Goal: Task Accomplishment & Management: Manage account settings

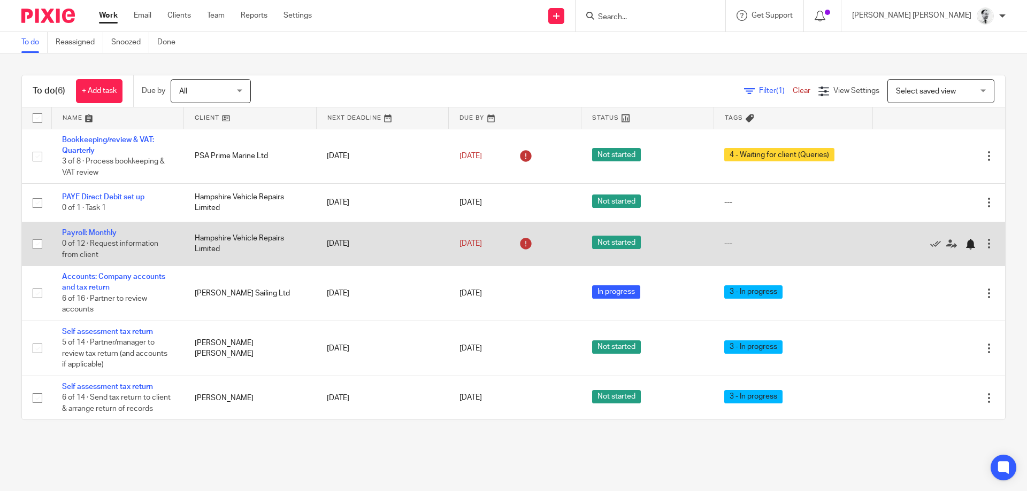
click at [973, 243] on div at bounding box center [970, 244] width 11 height 11
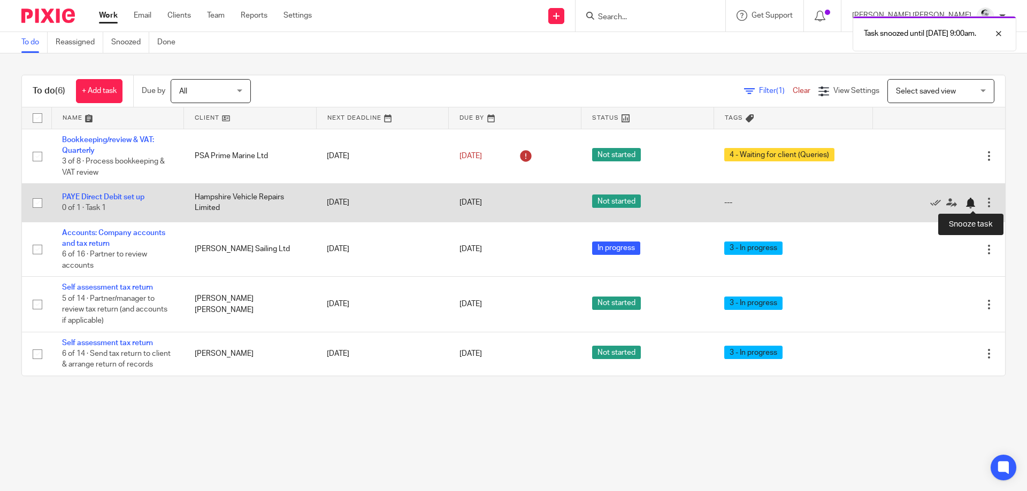
click at [969, 205] on div at bounding box center [970, 203] width 11 height 11
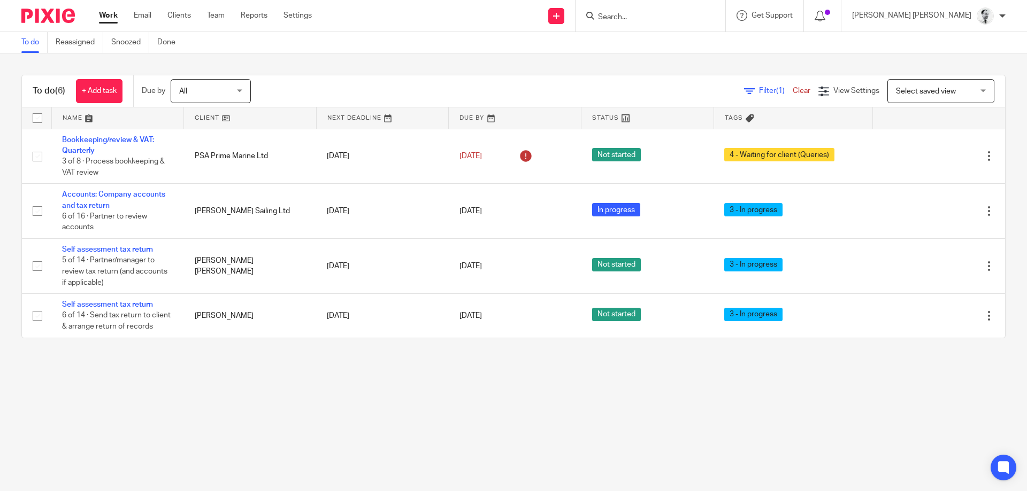
click at [693, 19] on input "Search" at bounding box center [645, 18] width 96 height 10
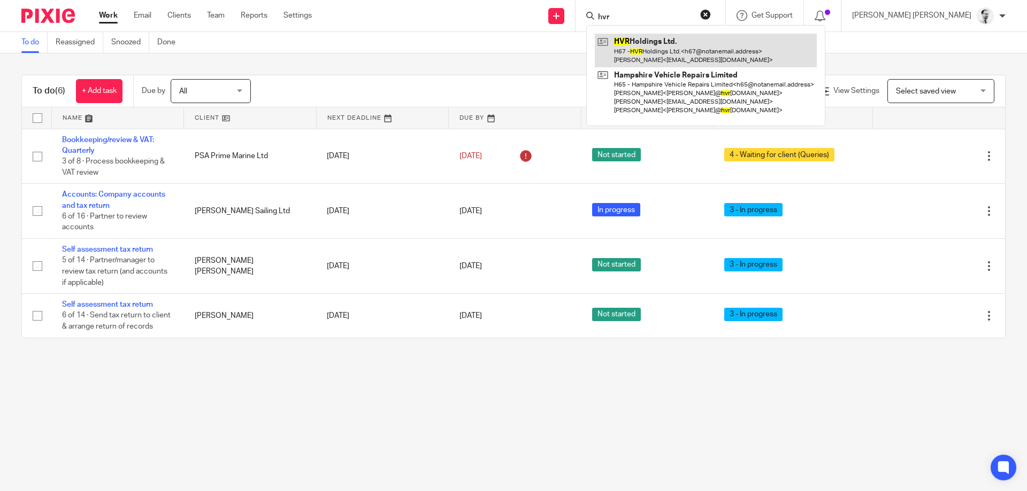
type input "hvr"
click at [704, 47] on link at bounding box center [706, 50] width 222 height 33
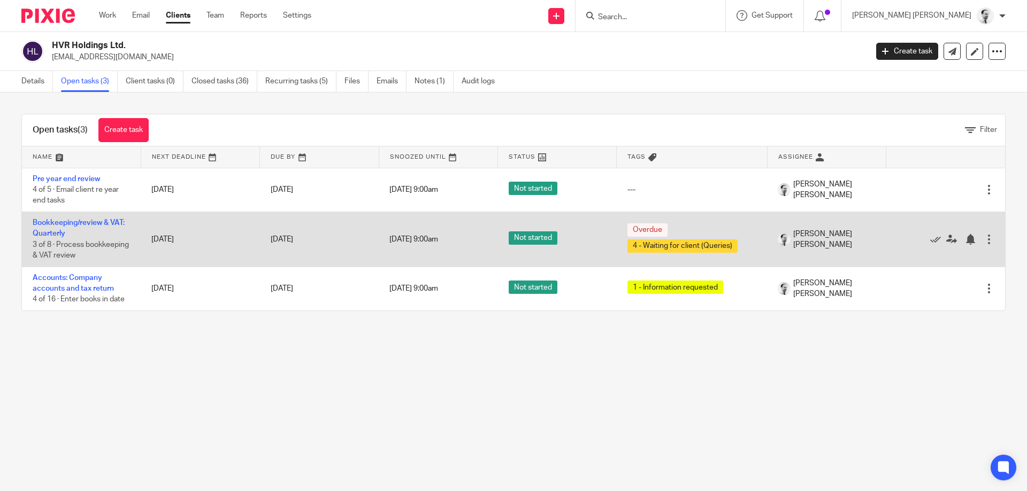
click at [76, 219] on td "Bookkeeping/review & VAT: Quarterly 3 of 8 · Process bookkeeping & VAT review" at bounding box center [81, 239] width 119 height 55
click at [77, 225] on link "Bookkeeping/review & VAT: Quarterly" at bounding box center [79, 228] width 92 height 18
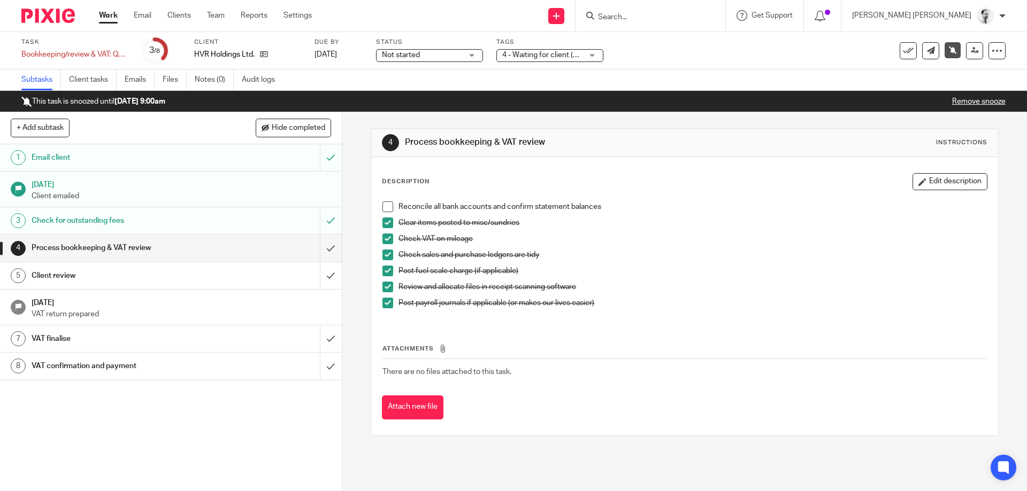
click at [961, 104] on link "Remove snooze" at bounding box center [978, 101] width 53 height 7
click at [958, 101] on link "Remove snooze" at bounding box center [978, 101] width 53 height 7
click at [113, 17] on link "Work" at bounding box center [108, 15] width 19 height 11
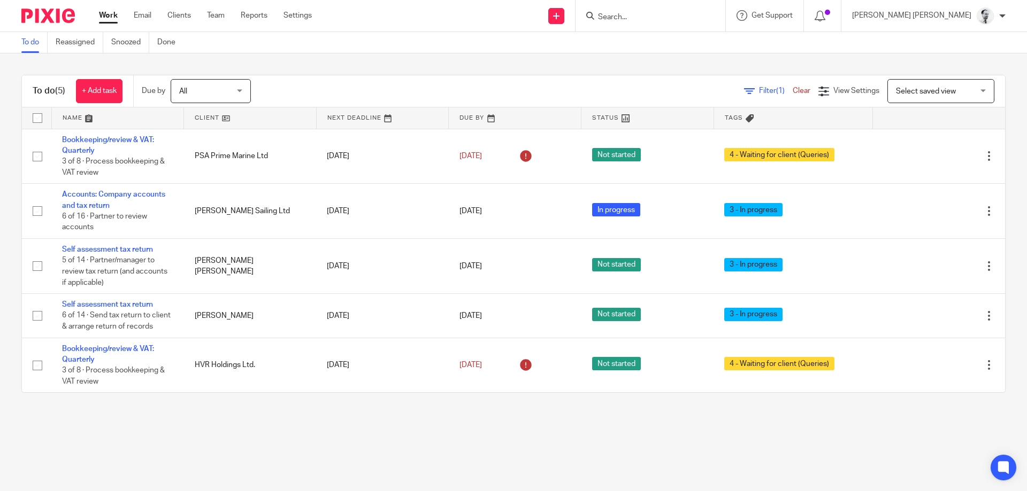
click at [677, 16] on input "Search" at bounding box center [645, 18] width 96 height 10
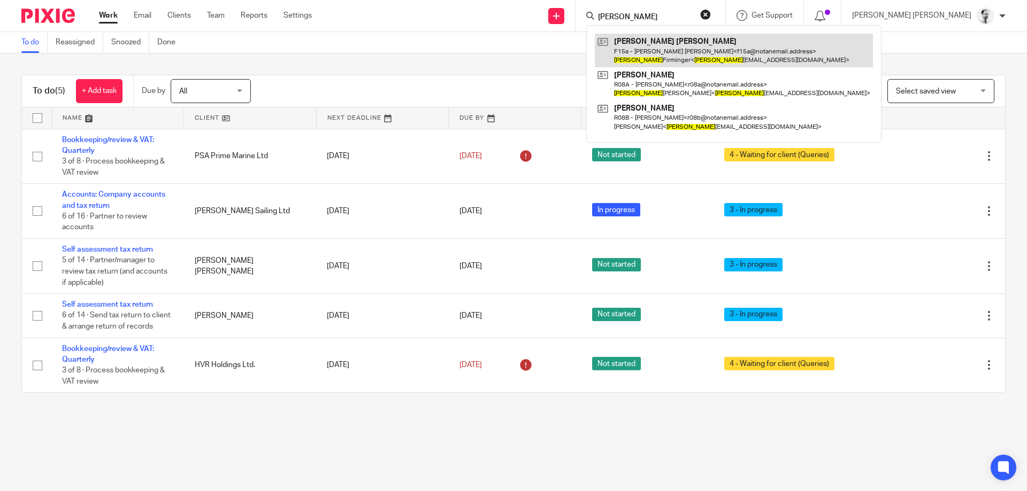
type input "eddie"
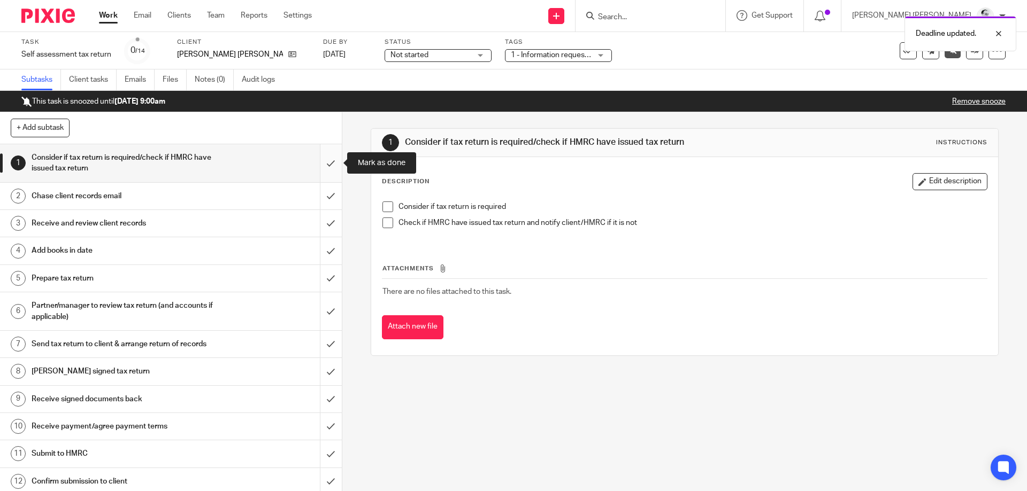
click at [332, 167] on input "submit" at bounding box center [171, 163] width 342 height 38
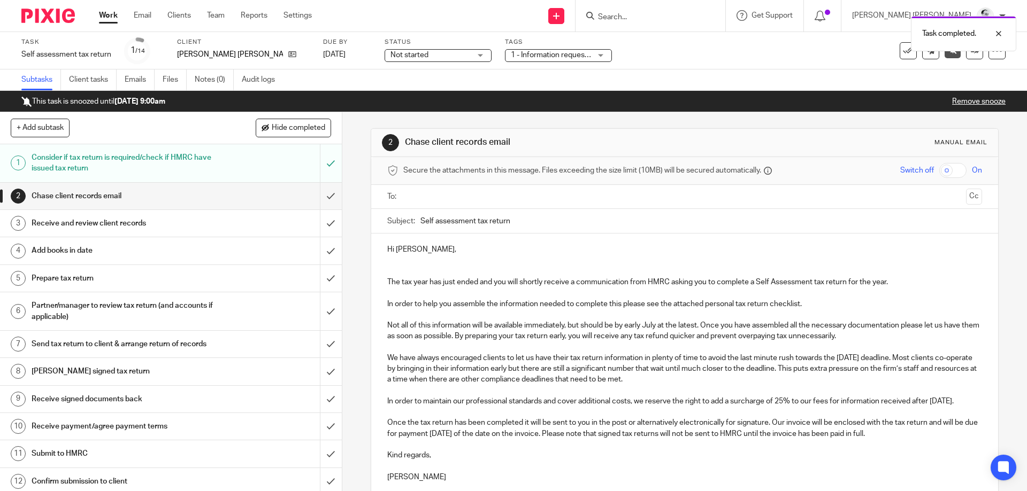
scroll to position [95, 0]
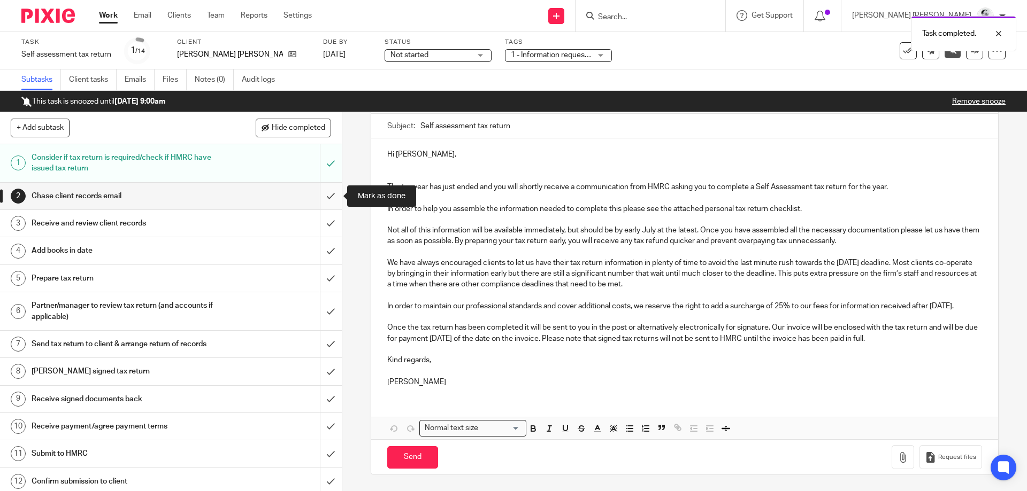
click at [331, 195] on input "submit" at bounding box center [171, 196] width 342 height 27
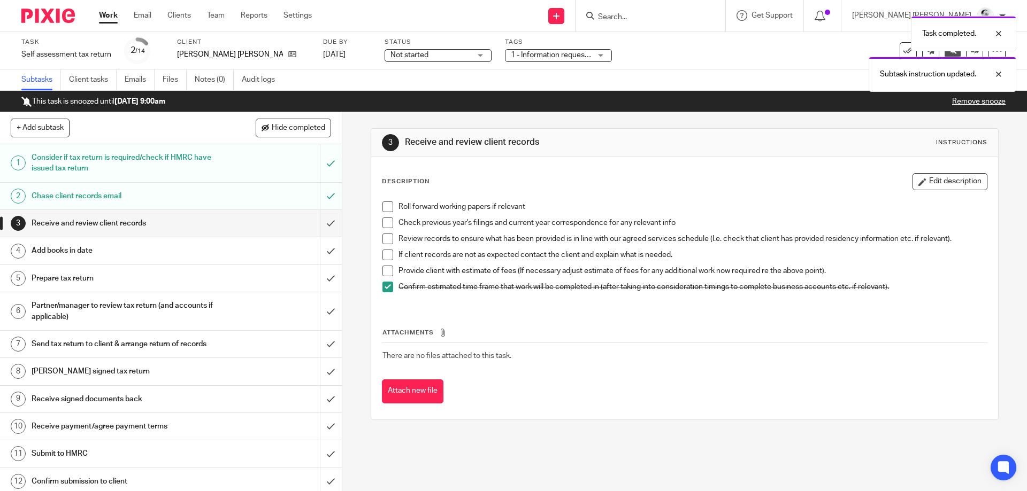
click at [386, 254] on span at bounding box center [387, 255] width 11 height 11
click at [387, 238] on span at bounding box center [387, 239] width 11 height 11
click at [387, 223] on span at bounding box center [387, 223] width 11 height 11
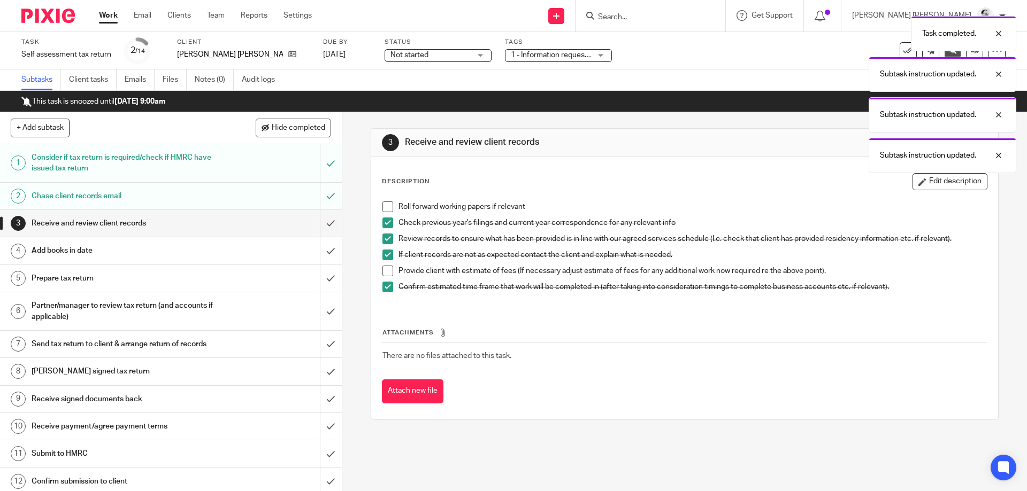
click at [386, 206] on span at bounding box center [387, 207] width 11 height 11
click at [421, 52] on span "Not started" at bounding box center [430, 55] width 80 height 11
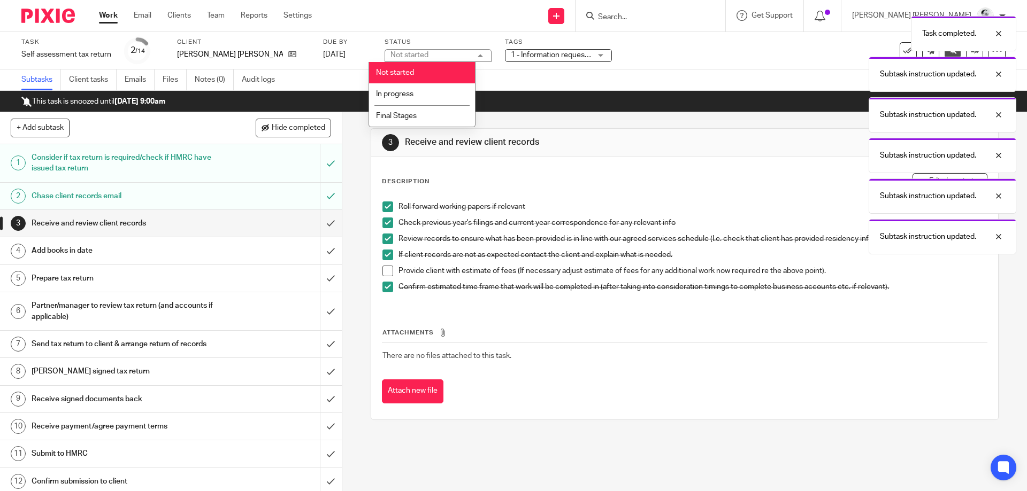
click at [527, 53] on div "Task completed. Subtask instruction updated. Subtask instruction updated. Subta…" at bounding box center [764, 133] width 503 height 244
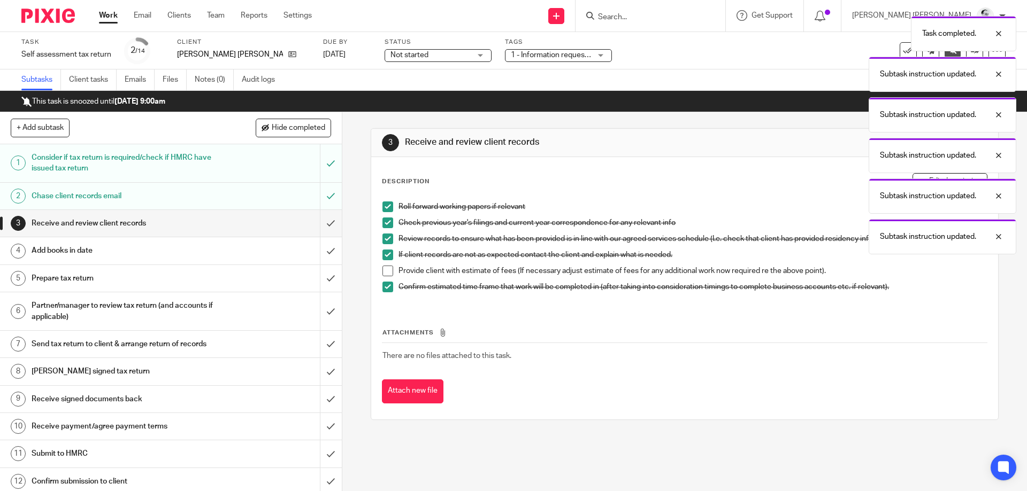
click at [533, 48] on div "Task completed. Subtask instruction updated. Subtask instruction updated. Subta…" at bounding box center [764, 133] width 503 height 244
click at [534, 57] on div "Task completed. Subtask instruction updated. Subtask instruction updated. Subta…" at bounding box center [764, 133] width 503 height 244
click at [605, 172] on div "Task completed. Subtask instruction updated. Subtask instruction updated. Subta…" at bounding box center [764, 133] width 503 height 244
click at [997, 118] on div at bounding box center [990, 115] width 29 height 13
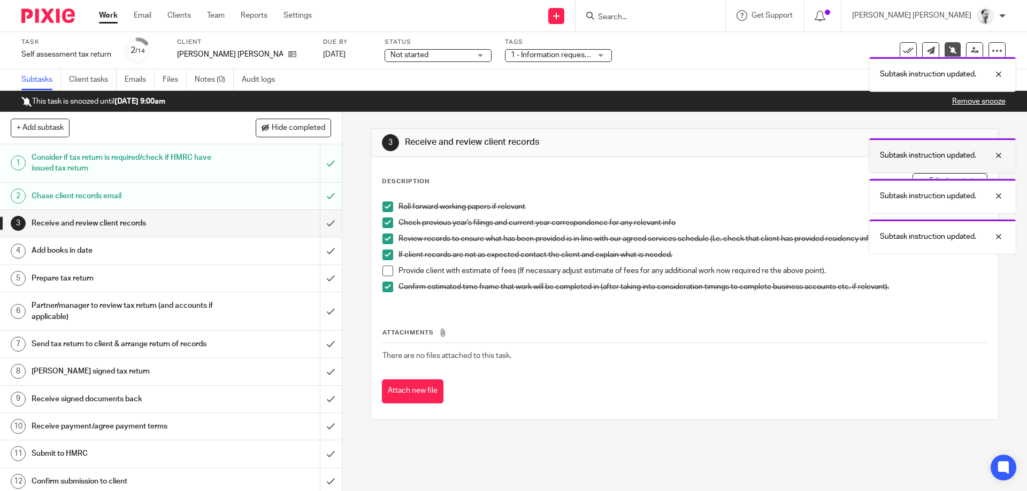
click at [1002, 163] on div "Subtask instruction updated." at bounding box center [942, 155] width 148 height 35
click at [996, 195] on div at bounding box center [990, 196] width 29 height 13
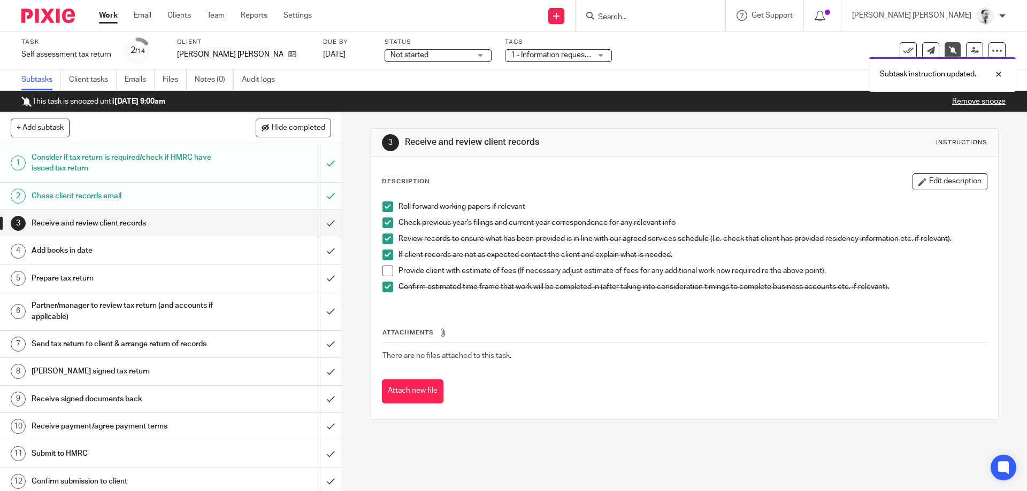
click at [538, 55] on body "Work Email Clients Team Reports Settings Work Email Clients Team Reports Settin…" at bounding box center [513, 245] width 1027 height 491
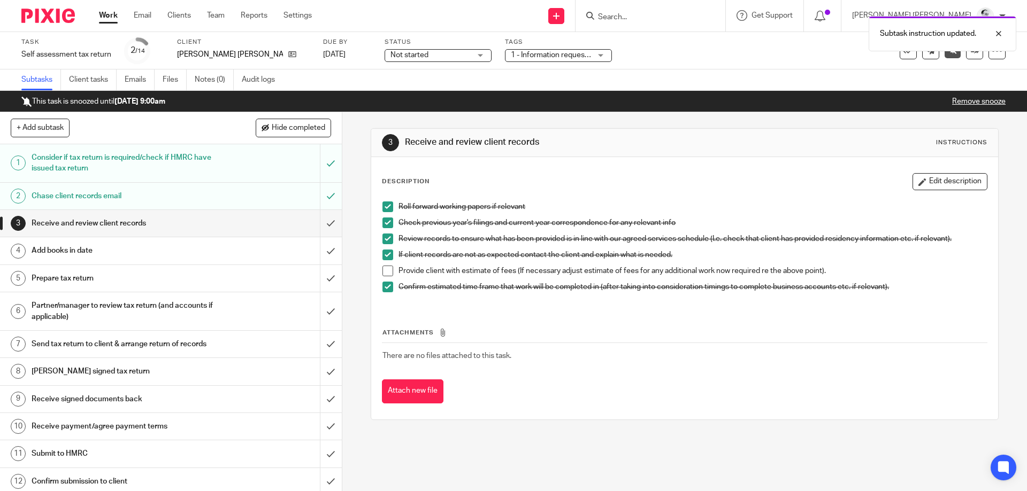
click at [519, 57] on span "1 - Information requested" at bounding box center [553, 54] width 85 height 7
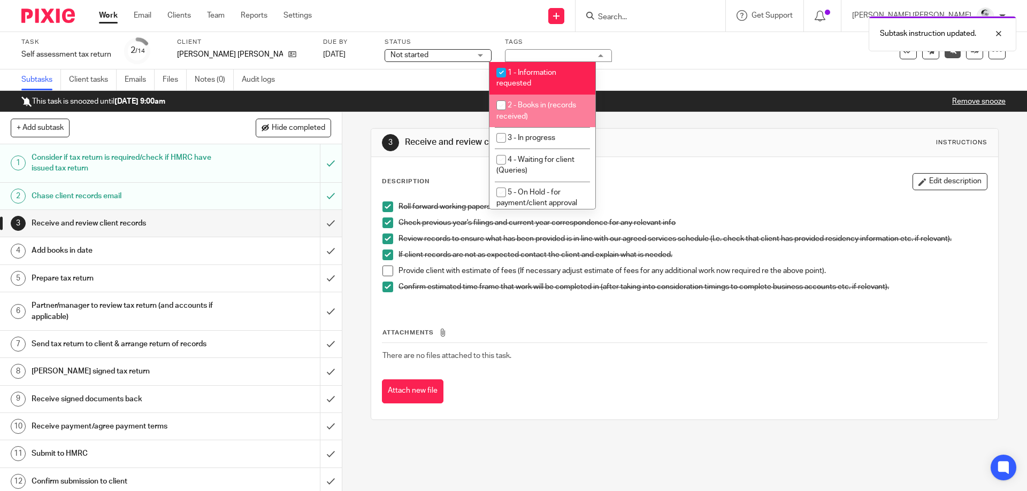
click at [531, 104] on span "2 - Books in (records received)" at bounding box center [536, 111] width 80 height 19
checkbox input "true"
click at [529, 74] on span "1 - Information requested" at bounding box center [526, 78] width 60 height 19
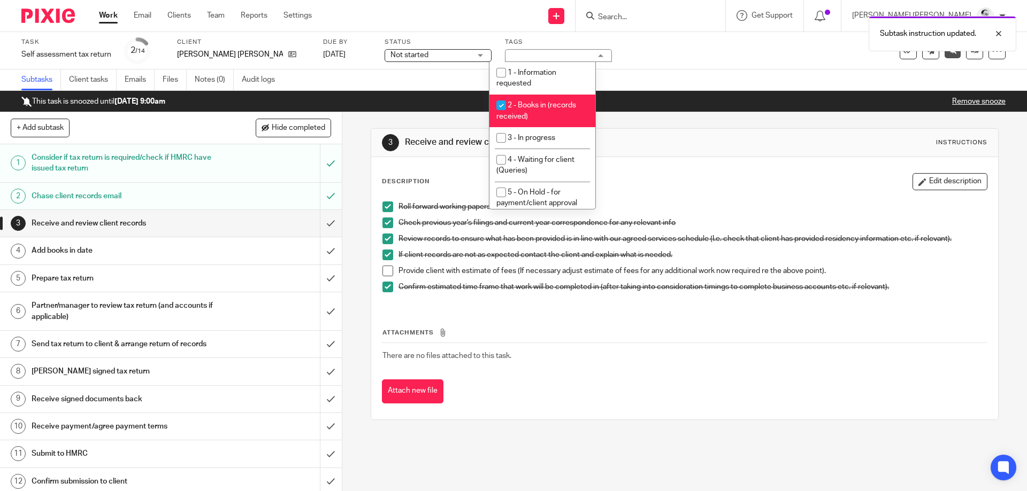
checkbox input "false"
click at [685, 123] on div "3 Receive and review client records Instructions Description Edit description R…" at bounding box center [684, 274] width 627 height 324
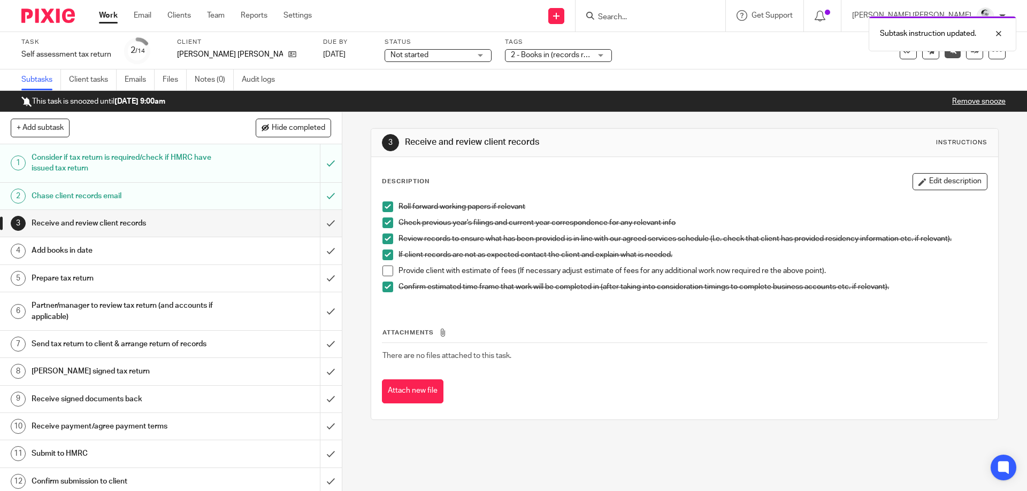
click at [381, 274] on div "Roll forward working papers if relevant Check previous year's filings and curre…" at bounding box center [684, 251] width 614 height 110
click at [387, 267] on span at bounding box center [387, 271] width 11 height 11
click at [334, 224] on input "submit" at bounding box center [171, 223] width 342 height 27
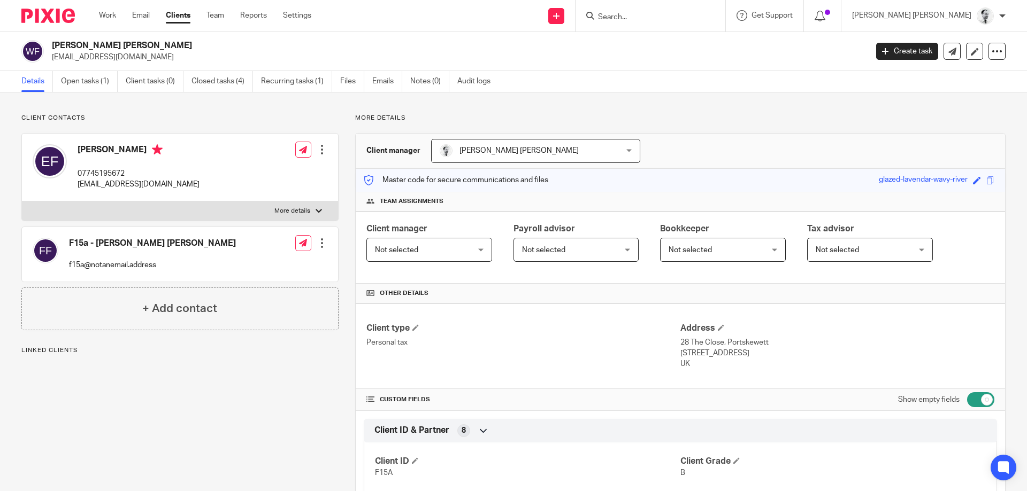
scroll to position [349, 0]
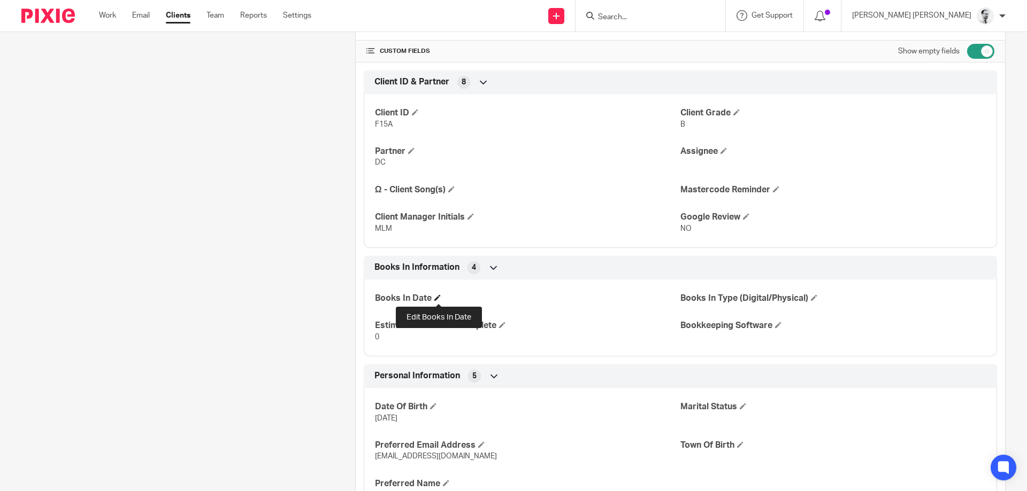
click at [438, 299] on span at bounding box center [437, 298] width 6 height 6
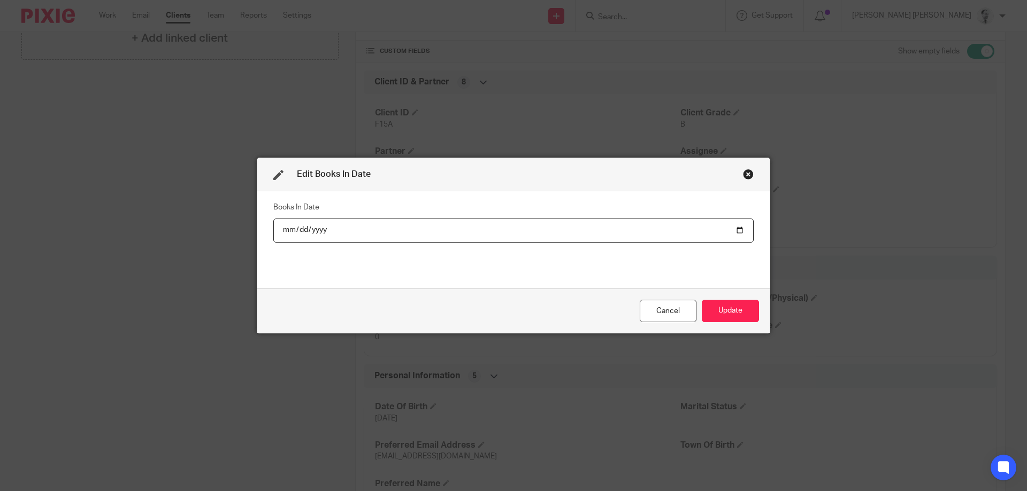
type input "[DATE]"
click at [702, 300] on button "Update" at bounding box center [730, 311] width 57 height 23
click at [715, 304] on div "Books In Type (Digital/Physical)" at bounding box center [832, 298] width 305 height 11
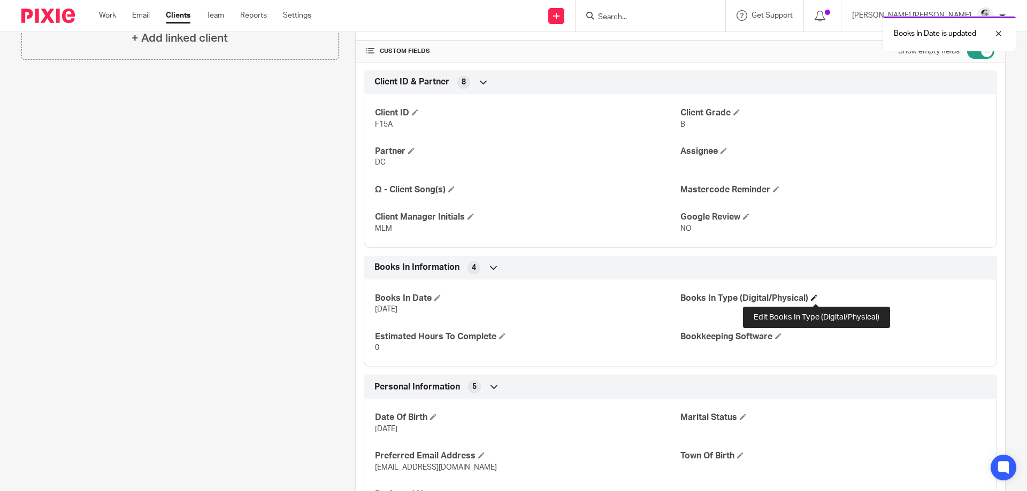
click at [814, 299] on span at bounding box center [814, 298] width 6 height 6
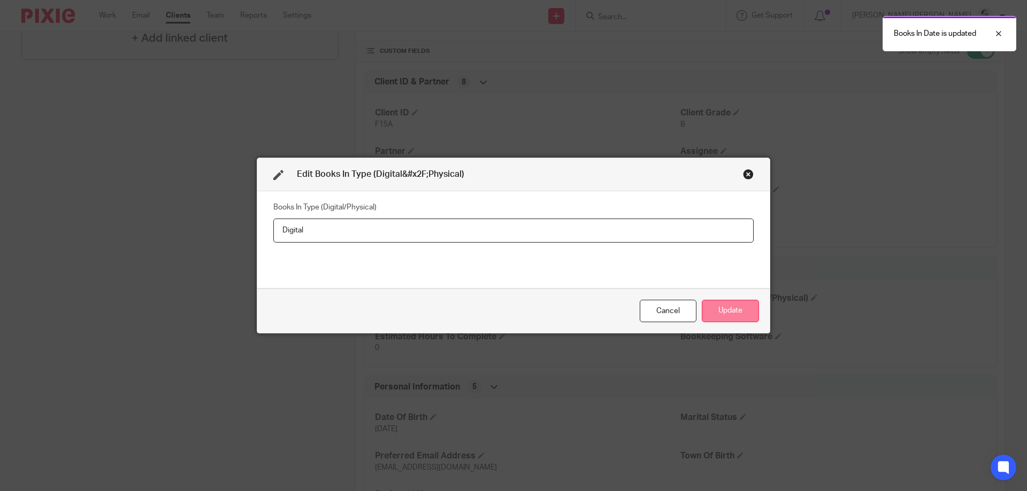
type input "Digital"
click at [746, 311] on button "Update" at bounding box center [730, 311] width 57 height 23
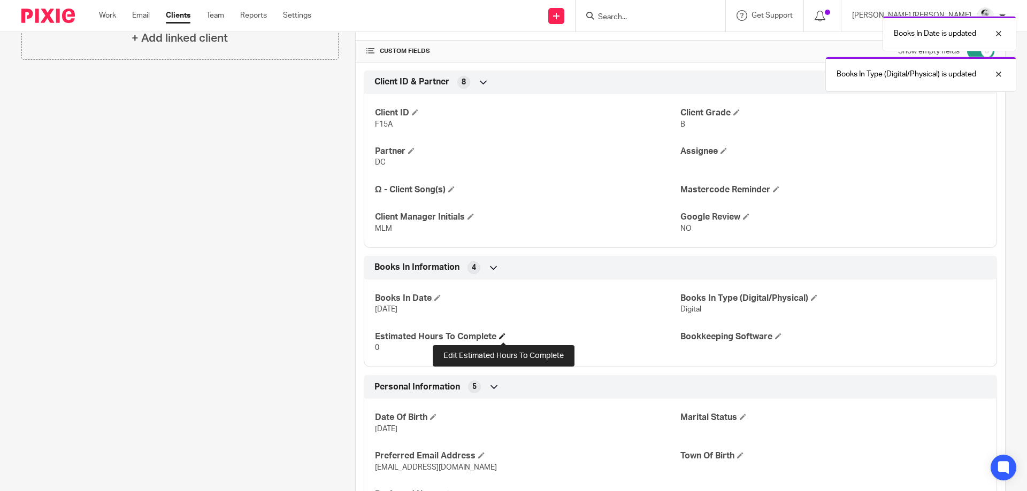
click at [504, 337] on span at bounding box center [502, 336] width 6 height 6
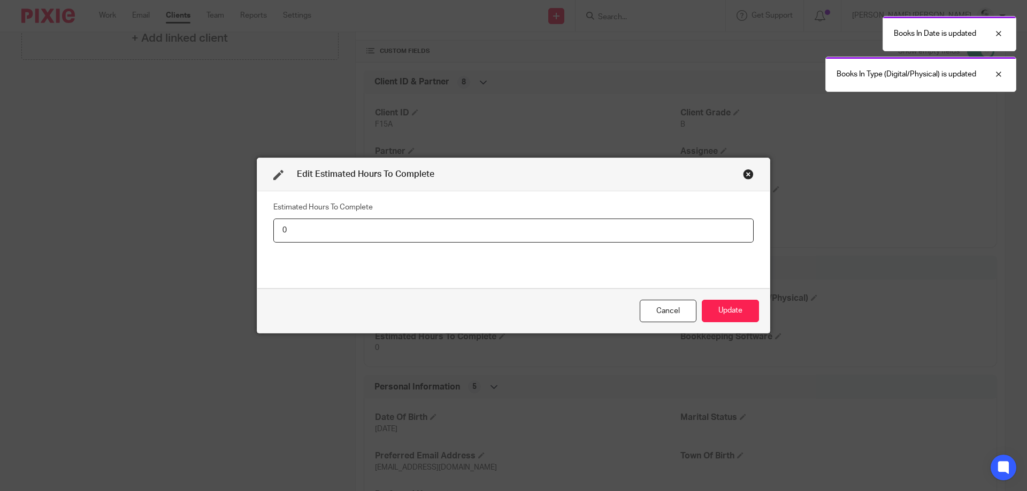
drag, startPoint x: 301, startPoint y: 233, endPoint x: 205, endPoint y: 229, distance: 95.8
click at [273, 228] on input "0" at bounding box center [513, 231] width 480 height 24
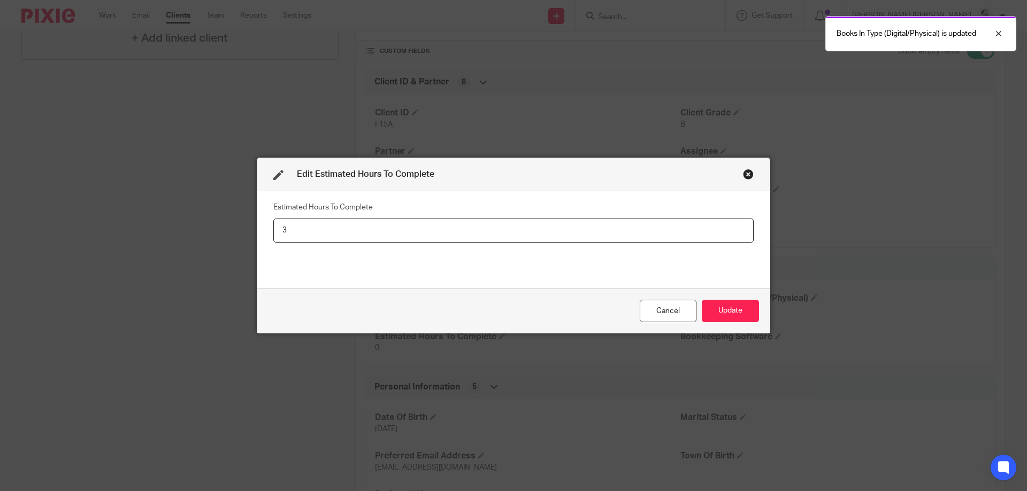
type input "3"
click at [702, 300] on button "Update" at bounding box center [730, 311] width 57 height 23
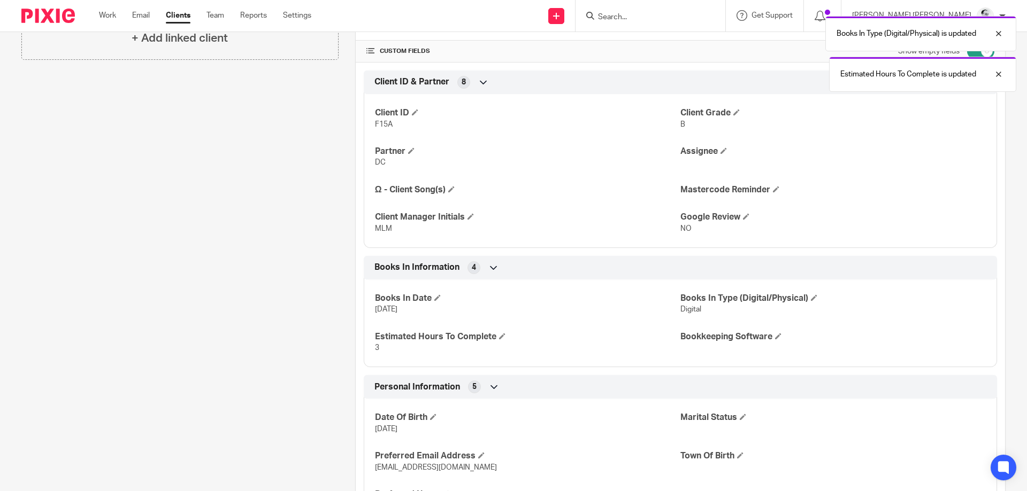
scroll to position [0, 0]
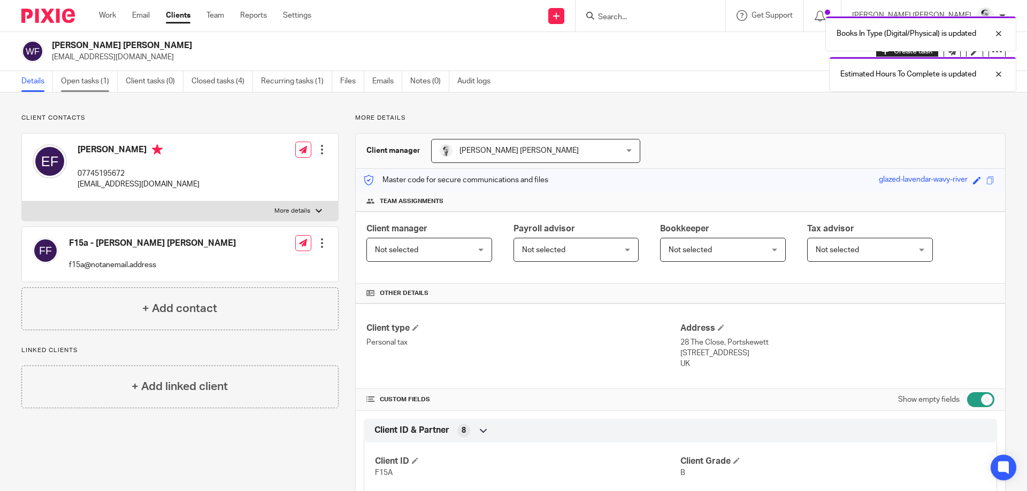
click at [94, 74] on link "Open tasks (1)" at bounding box center [89, 81] width 57 height 21
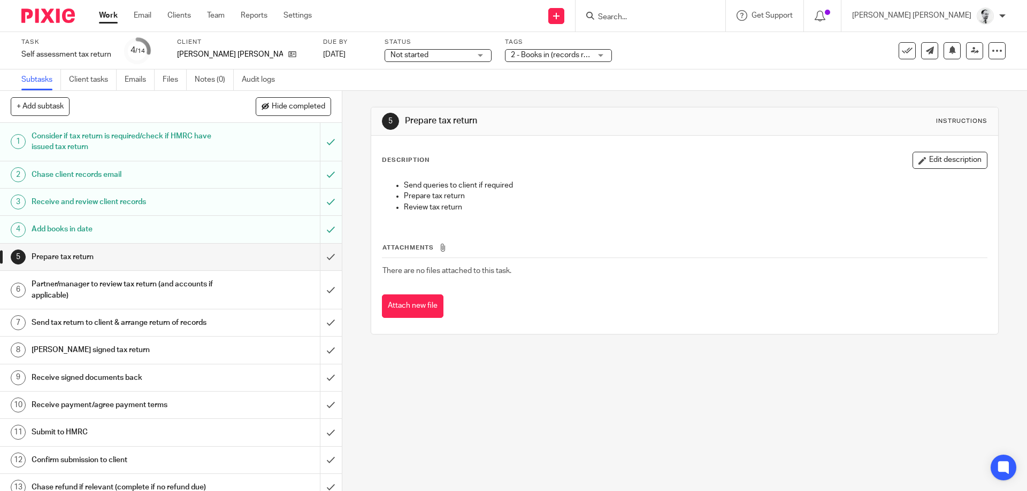
click at [105, 18] on link "Work" at bounding box center [108, 15] width 19 height 11
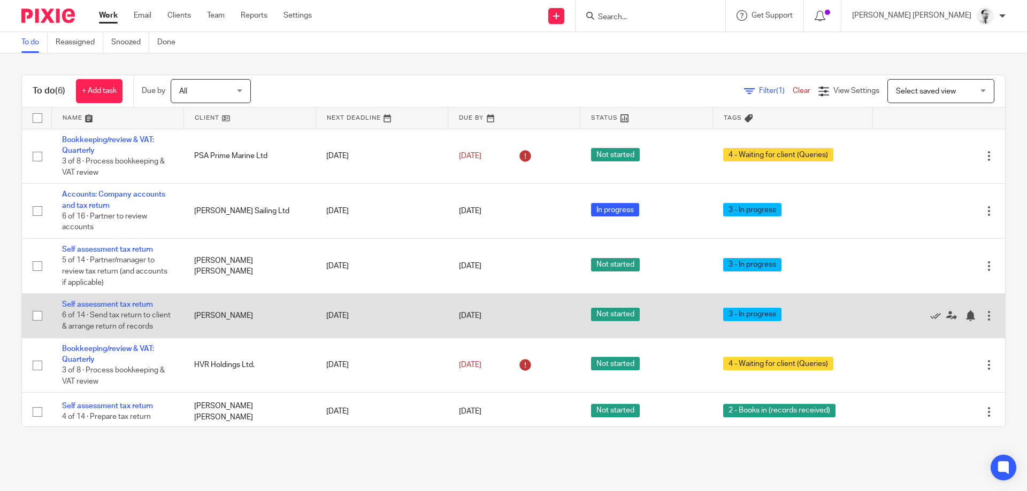
scroll to position [5, 0]
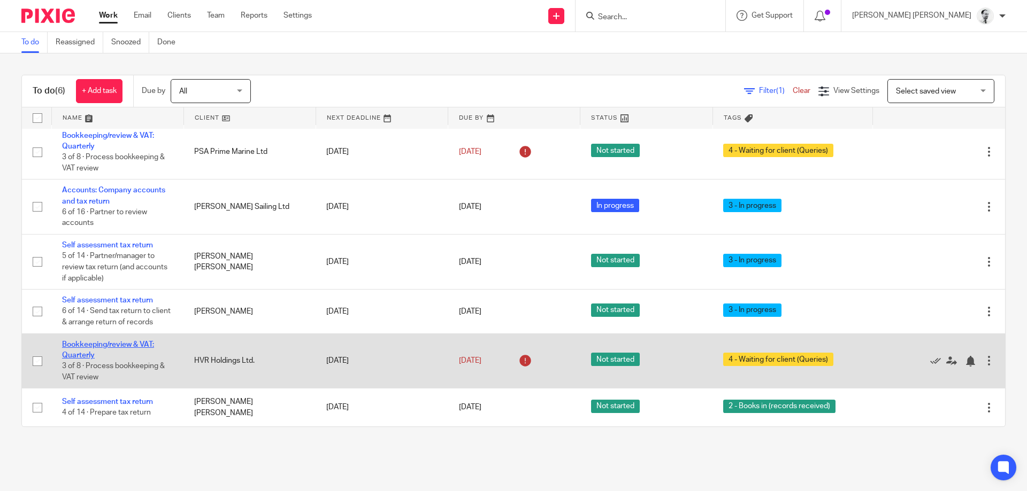
click at [115, 345] on link "Bookkeeping/review & VAT: Quarterly" at bounding box center [108, 350] width 92 height 18
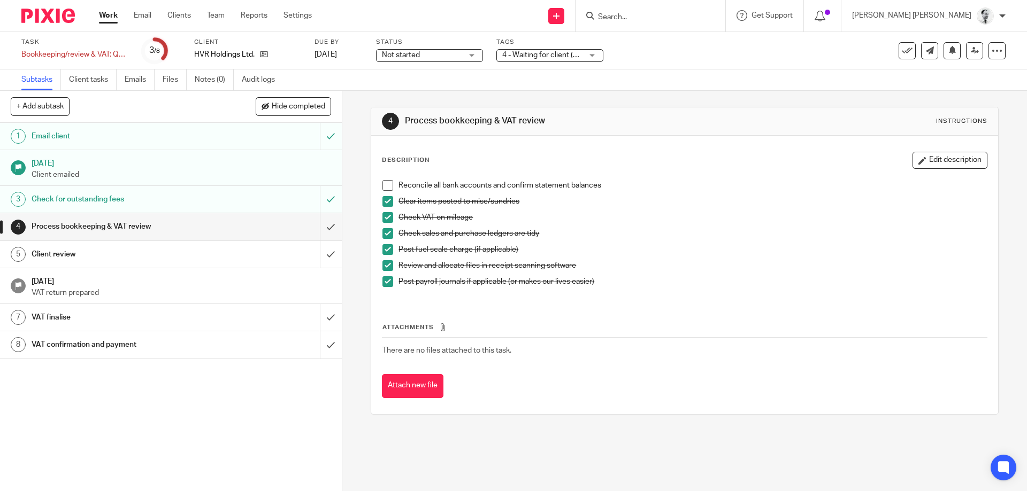
click at [388, 183] on span at bounding box center [387, 185] width 11 height 11
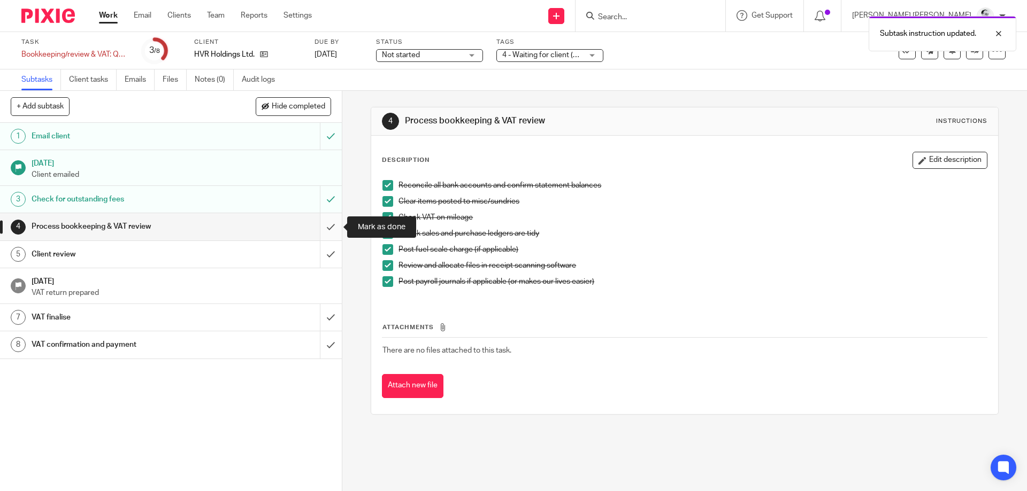
click at [326, 228] on input "submit" at bounding box center [171, 226] width 342 height 27
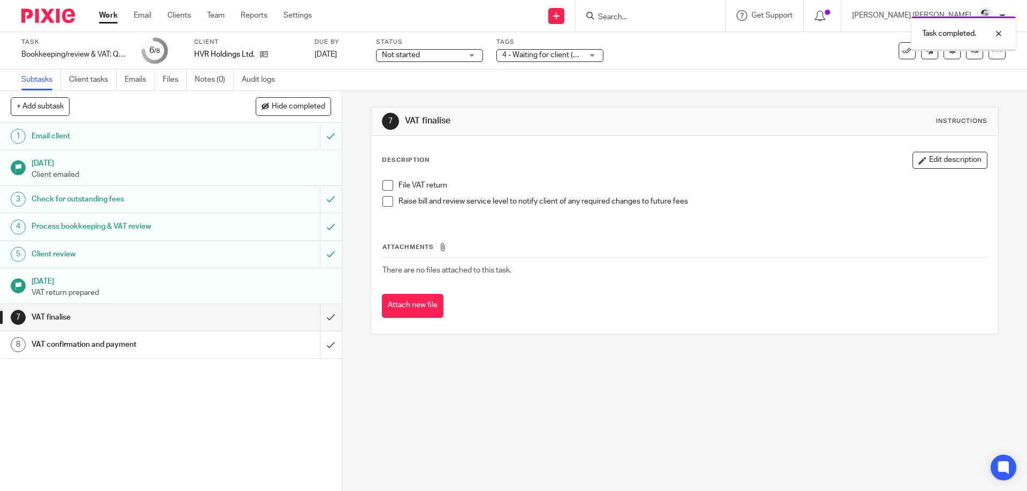
click at [541, 52] on span "4 - Waiting for client (Queries)" at bounding box center [551, 54] width 99 height 7
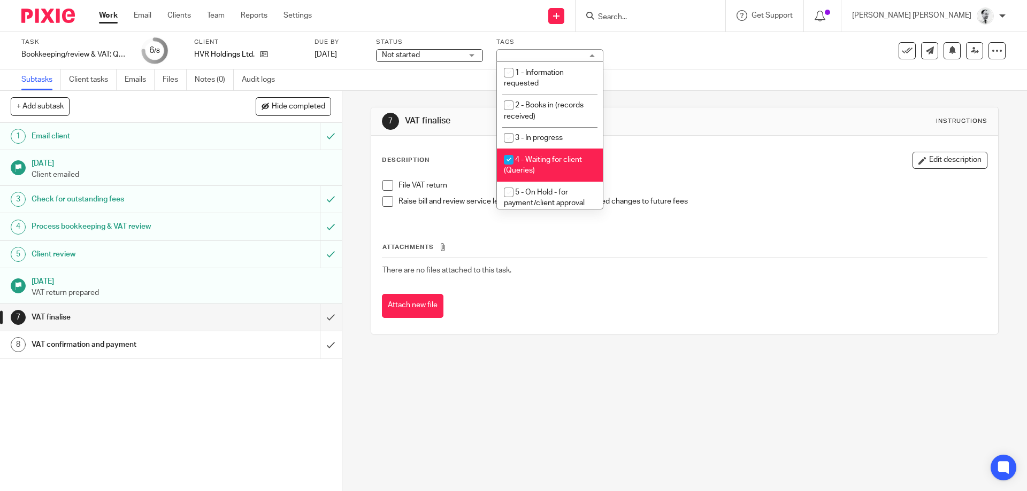
click at [554, 163] on span "4 - Waiting for client (Queries)" at bounding box center [543, 165] width 78 height 19
checkbox input "false"
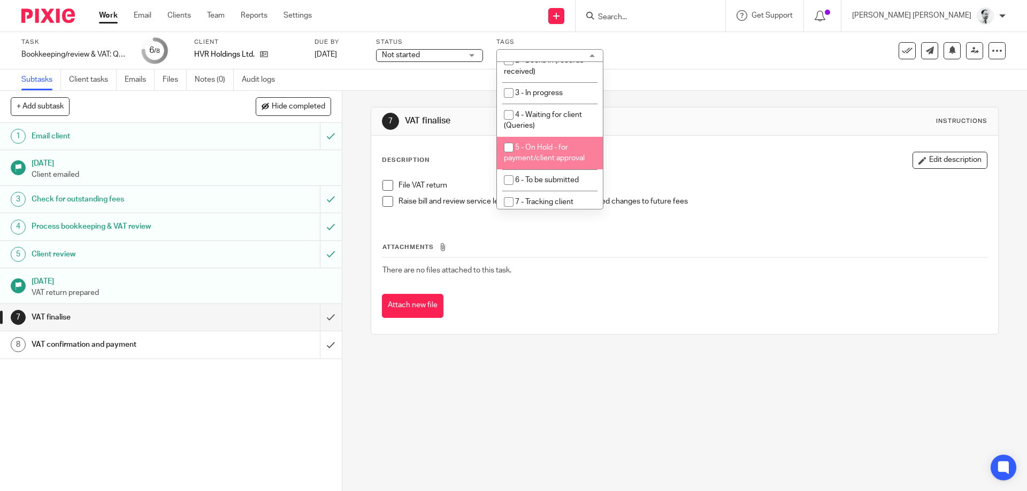
click at [553, 148] on span "5 - On Hold - for payment/client approval" at bounding box center [544, 153] width 81 height 19
checkbox input "true"
click at [682, 169] on div "Description Edit description File VAT return Raise bill and review service leve…" at bounding box center [684, 186] width 605 height 69
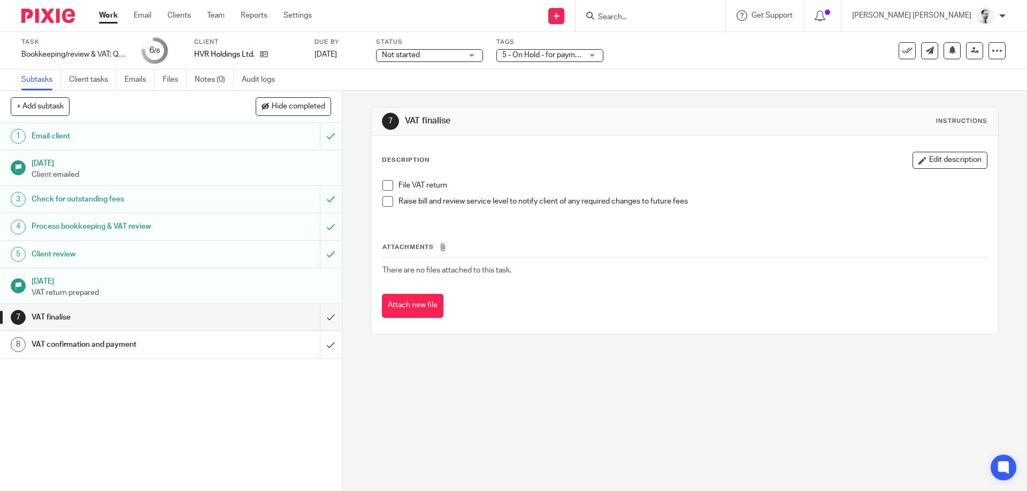
click at [387, 200] on span at bounding box center [387, 201] width 11 height 11
click at [110, 17] on link "Work" at bounding box center [108, 15] width 19 height 11
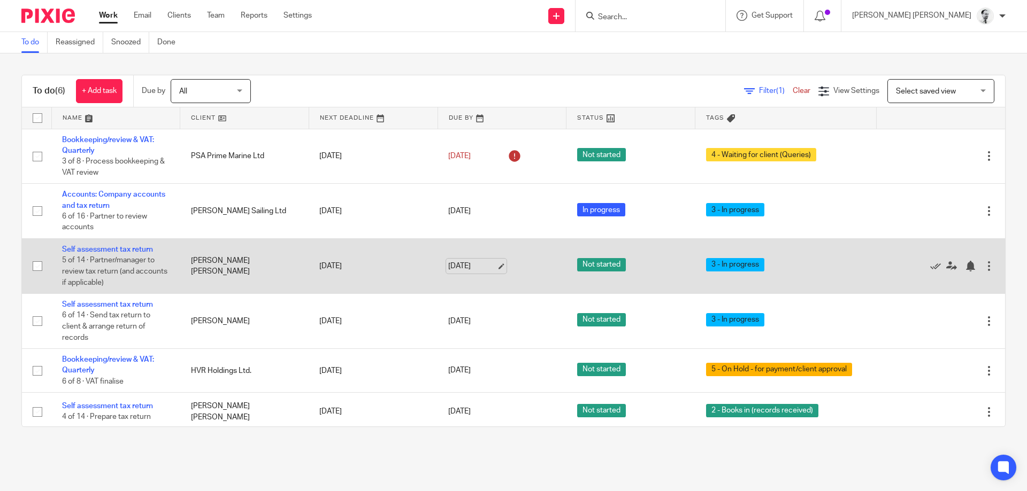
scroll to position [5, 0]
